Goal: Task Accomplishment & Management: Complete application form

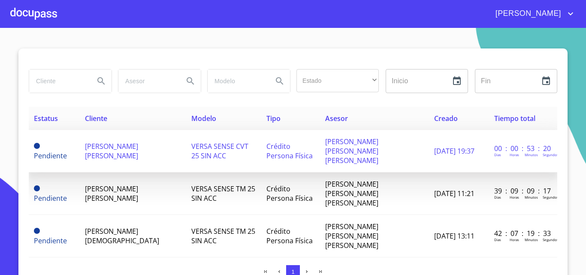
click at [123, 147] on td "[PERSON_NAME] [PERSON_NAME]" at bounding box center [133, 151] width 106 height 42
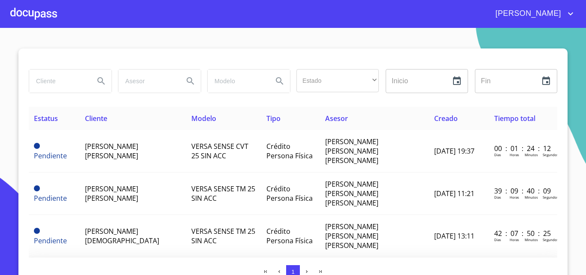
click at [138, 269] on span "[PERSON_NAME] [PERSON_NAME]" at bounding box center [111, 278] width 53 height 19
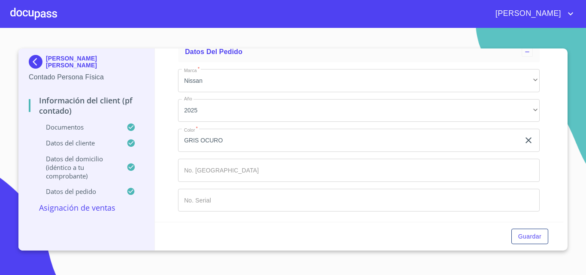
scroll to position [2300, 0]
click at [33, 14] on div at bounding box center [33, 13] width 47 height 27
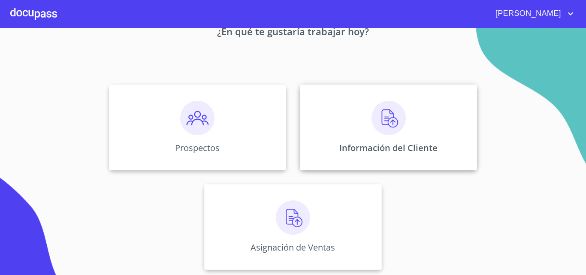
scroll to position [57, 0]
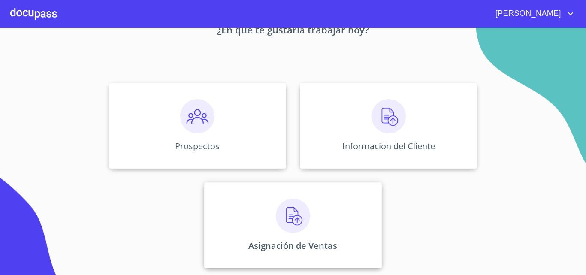
click at [302, 239] on div "Asignación de Ventas" at bounding box center [292, 225] width 177 height 86
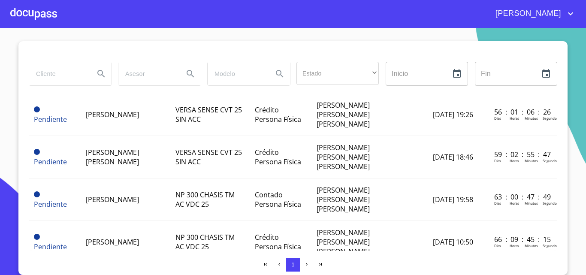
scroll to position [278, 0]
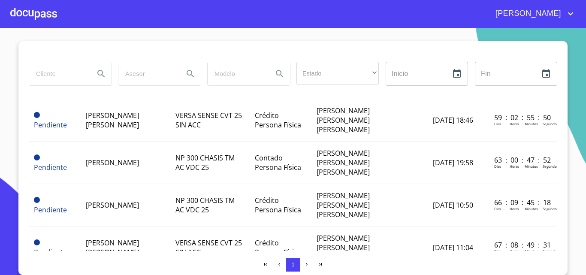
click at [81, 79] on input "search" at bounding box center [58, 73] width 58 height 23
type input "[PERSON_NAME]"
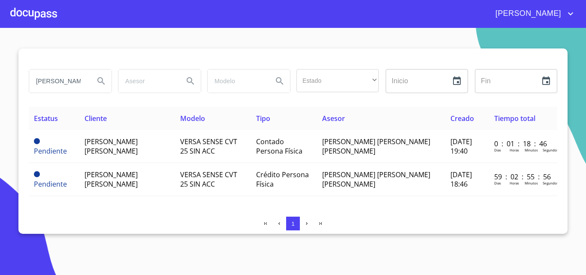
scroll to position [0, 0]
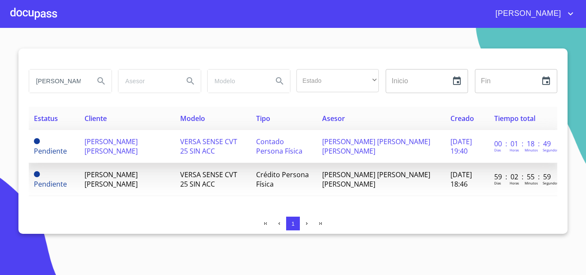
click at [237, 137] on span "VERSA SENSE CVT 25 SIN ACC" at bounding box center [208, 146] width 57 height 19
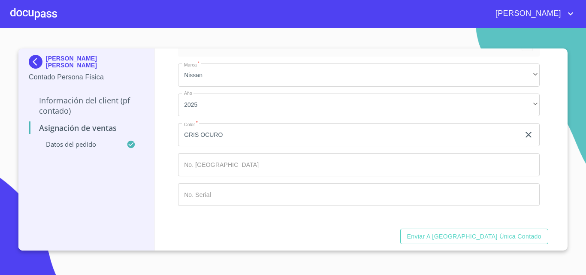
scroll to position [58, 0]
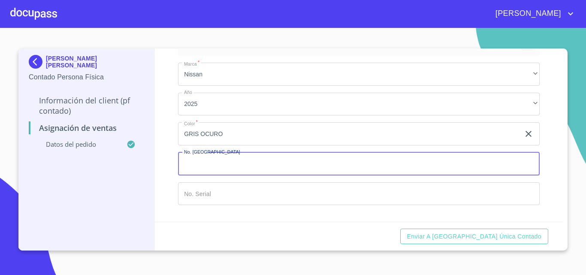
click at [266, 170] on input "Marca   *" at bounding box center [359, 163] width 362 height 23
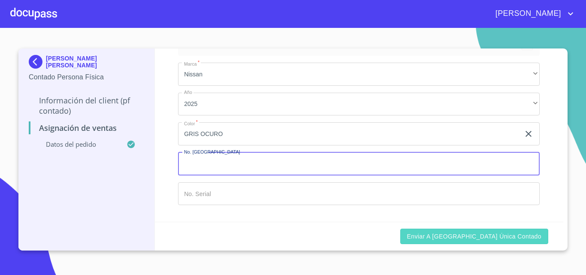
click at [522, 230] on button "Enviar a [GEOGRAPHIC_DATA] única contado" at bounding box center [474, 237] width 148 height 16
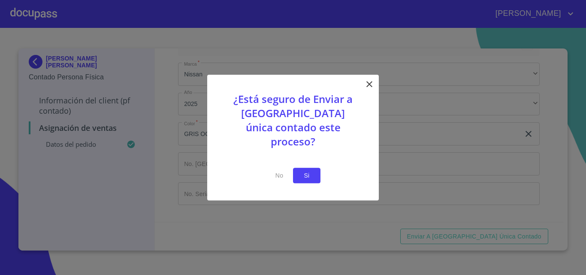
click at [311, 170] on span "Si" at bounding box center [307, 175] width 14 height 11
